Goal: Task Accomplishment & Management: Manage account settings

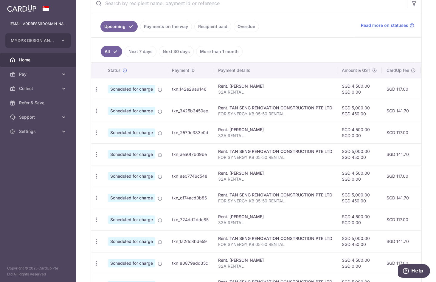
scroll to position [122, 0]
click at [97, 110] on icon "button" at bounding box center [97, 110] width 6 height 6
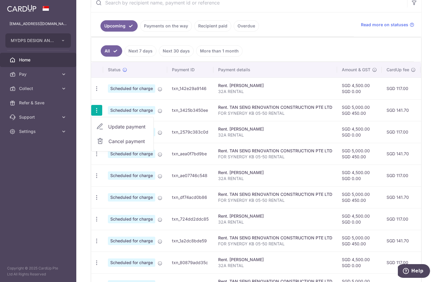
click at [97, 110] on icon "button" at bounding box center [97, 110] width 6 height 6
click at [176, 27] on link "Payments on the way" at bounding box center [166, 25] width 52 height 11
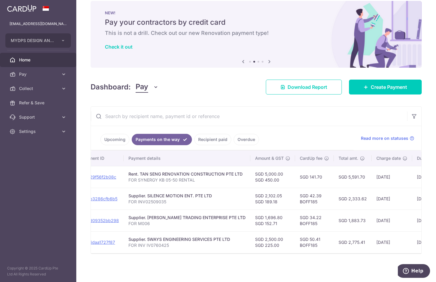
scroll to position [0, 0]
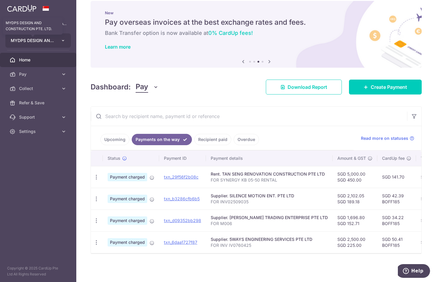
click at [55, 38] on span "MYDPS DESIGN AND CONSTRUCTION PTE. LTD." at bounding box center [33, 41] width 44 height 6
click at [48, 40] on span "MYDPS DESIGN AND CONSTRUCTION PTE. LTD." at bounding box center [33, 41] width 44 height 6
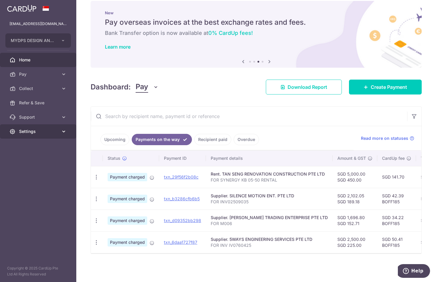
click at [38, 134] on link "Settings" at bounding box center [38, 131] width 76 height 14
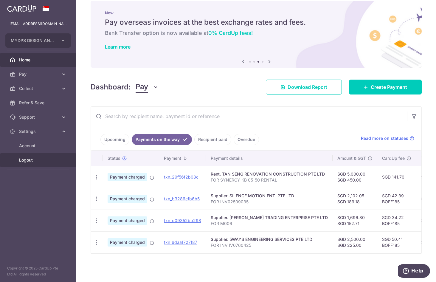
click at [36, 159] on span "Logout" at bounding box center [38, 160] width 39 height 6
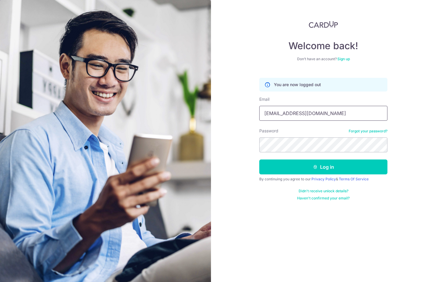
click at [318, 111] on input "[EMAIL_ADDRESS][DOMAIN_NAME]" at bounding box center [323, 113] width 128 height 15
type input "[EMAIL_ADDRESS][DOMAIN_NAME]"
click at [313, 168] on icon "submit" at bounding box center [315, 166] width 5 height 5
